Goal: Transaction & Acquisition: Purchase product/service

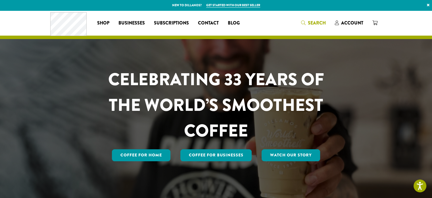
click at [304, 25] on span "Search" at bounding box center [313, 23] width 25 height 7
click at [302, 22] on icon "Search" at bounding box center [303, 22] width 5 height 5
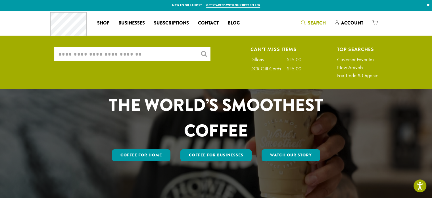
click at [166, 52] on input "What are you searching for?" at bounding box center [132, 54] width 156 height 14
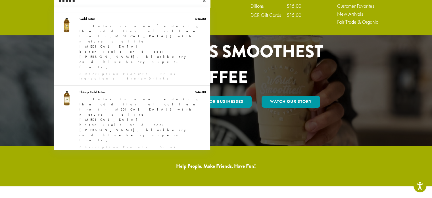
type input "*****"
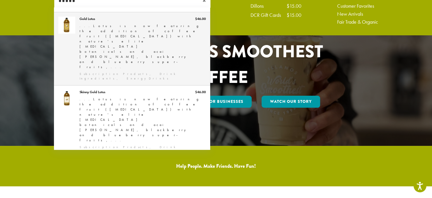
click at [133, 28] on link "Gold Lotus" at bounding box center [132, 48] width 156 height 73
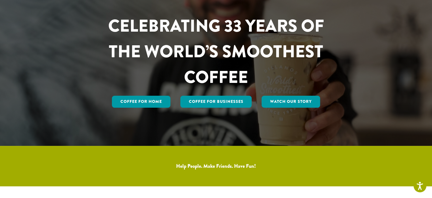
scroll to position [47, 0]
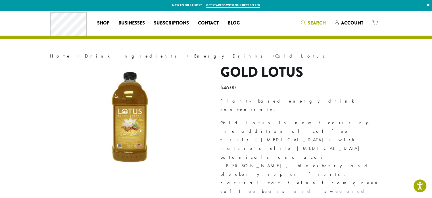
click at [311, 22] on span "Search" at bounding box center [317, 23] width 18 height 7
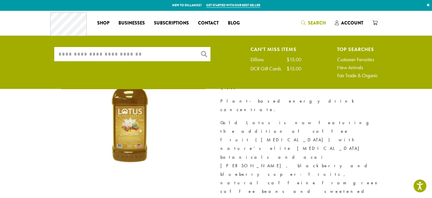
click at [141, 57] on input "What are you searching for?" at bounding box center [132, 54] width 156 height 14
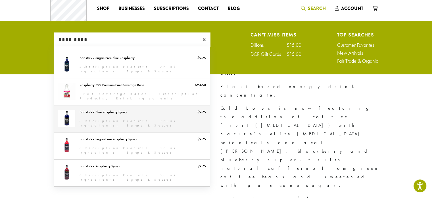
scroll to position [13, 0]
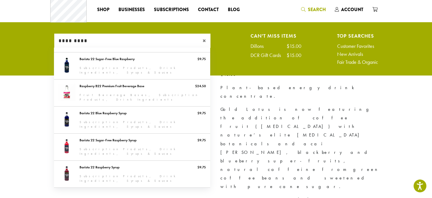
type input "*********"
click at [202, 40] on div "×" at bounding box center [205, 41] width 11 height 14
